Goal: Information Seeking & Learning: Learn about a topic

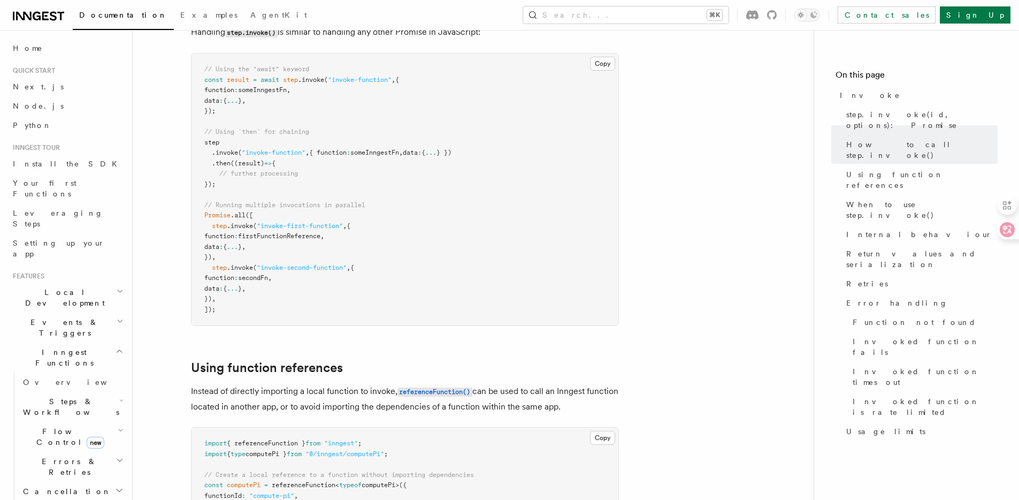
scroll to position [1043, 0]
click at [881, 248] on span "Return values and serialization" at bounding box center [921, 258] width 151 height 21
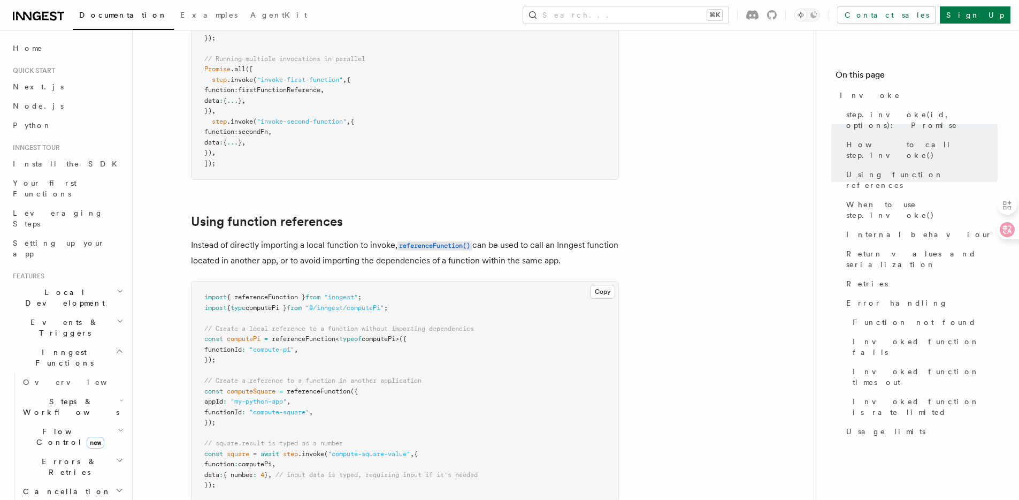
scroll to position [907, 0]
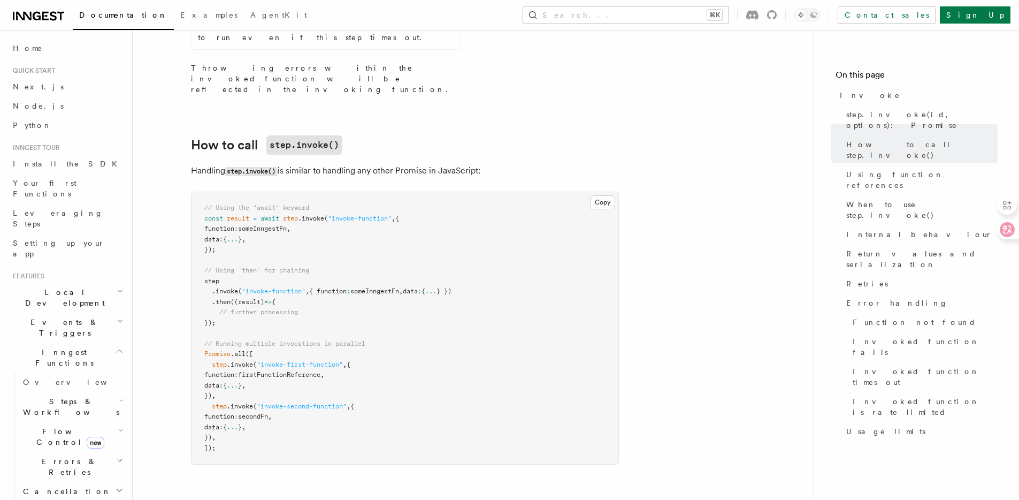
click at [728, 16] on button "Search... ⌘K" at bounding box center [625, 14] width 205 height 17
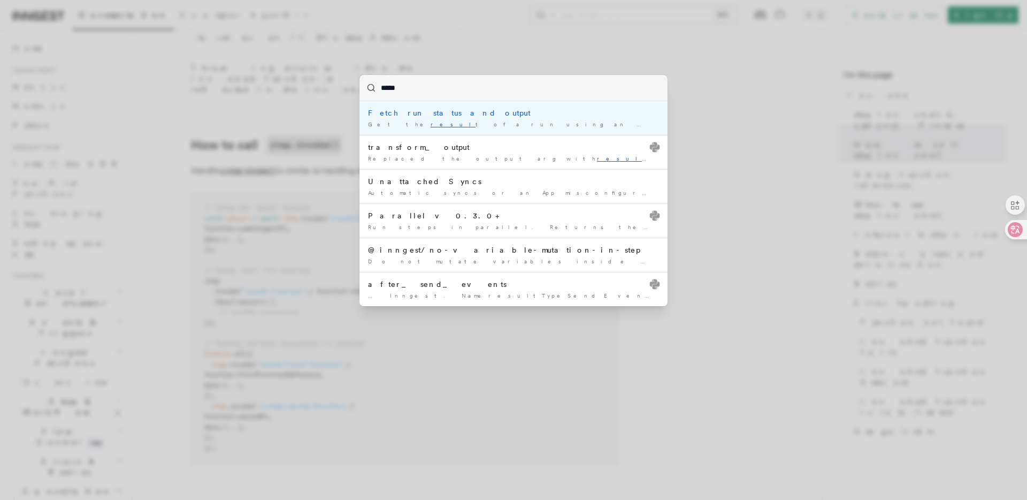
type input "******"
click at [460, 118] on li "Fetch run status and output Get the result of a run using an Event ID." at bounding box center [513, 118] width 308 height 34
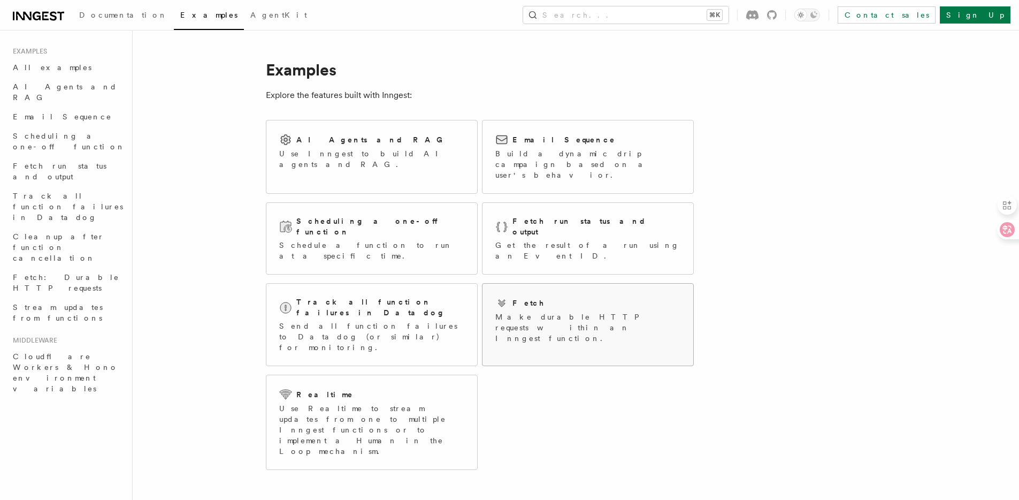
click at [540, 311] on p "Make durable HTTP requests within an Inngest function." at bounding box center [587, 327] width 185 height 32
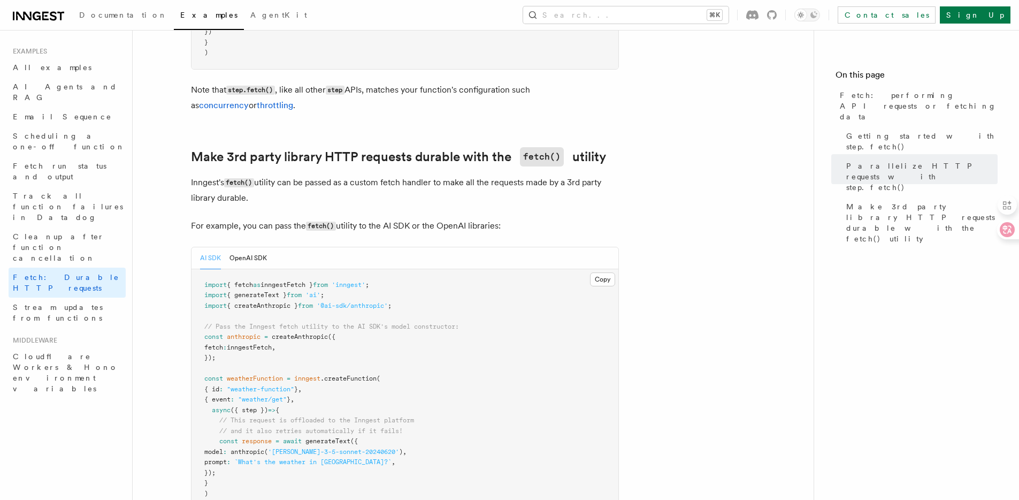
scroll to position [750, 0]
